Goal: Navigation & Orientation: Find specific page/section

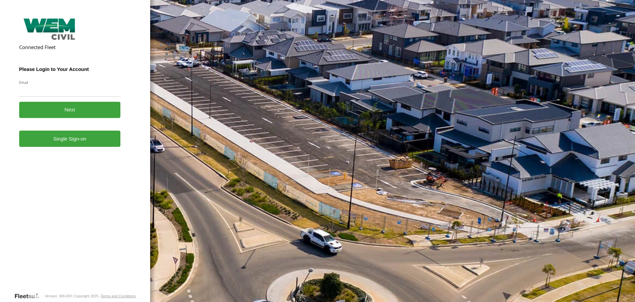
click at [83, 145] on link "Single Sign-on" at bounding box center [70, 138] width 102 height 16
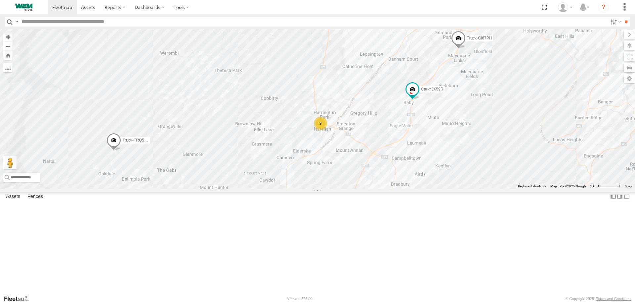
drag, startPoint x: 514, startPoint y: 110, endPoint x: 483, endPoint y: 99, distance: 33.2
click at [483, 99] on div "2 Car-YJX59R Truck-FRO52R Truck-CI67PH" at bounding box center [317, 108] width 635 height 159
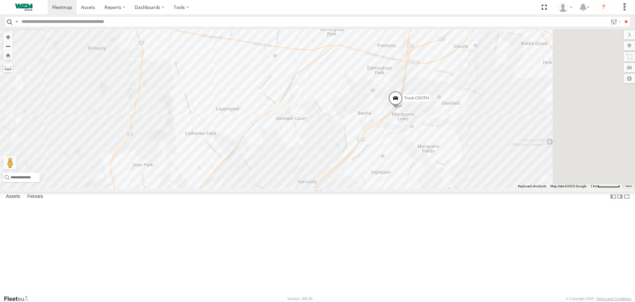
drag, startPoint x: 533, startPoint y: 90, endPoint x: 456, endPoint y: 207, distance: 139.8
click at [456, 188] on div "Car-YJX59R Truck-FRO52R Truck-CI67PH 2" at bounding box center [317, 108] width 635 height 159
